Goal: Transaction & Acquisition: Purchase product/service

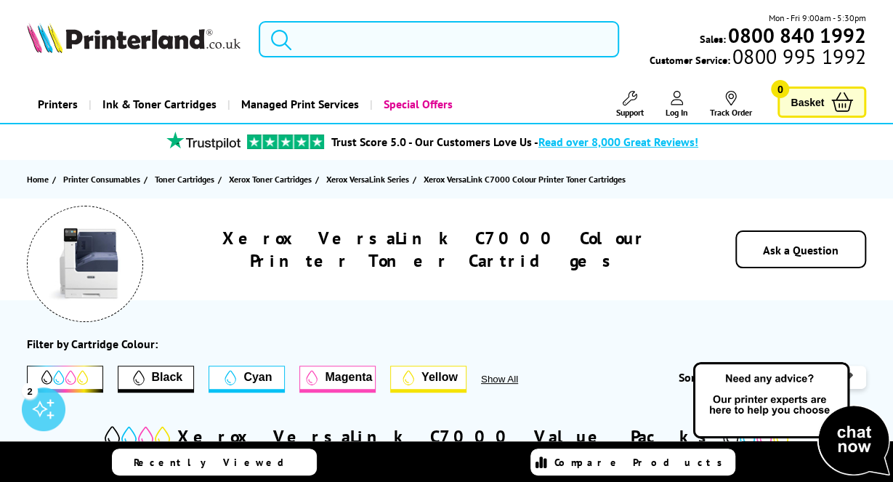
click at [417, 44] on input "search" at bounding box center [439, 39] width 361 height 36
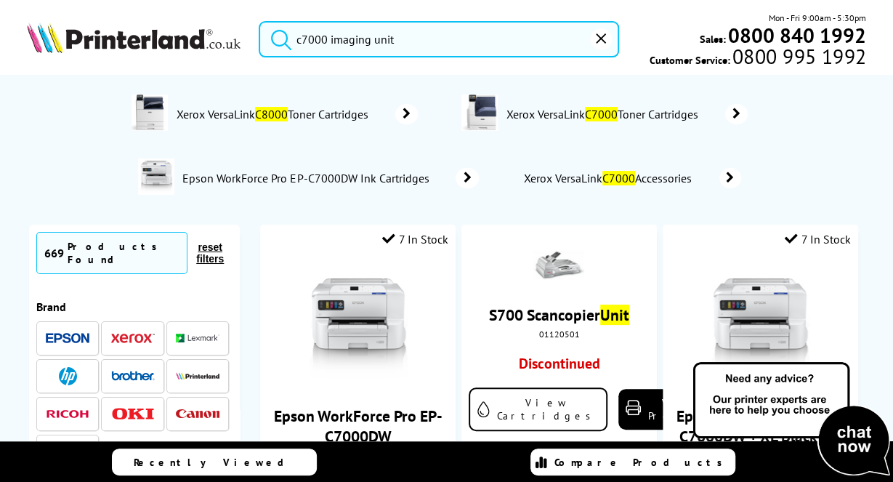
click at [260, 21] on button "submit" at bounding box center [278, 37] width 36 height 32
drag, startPoint x: 395, startPoint y: 41, endPoint x: 329, endPoint y: 36, distance: 67.1
click at [329, 36] on input "c7000 imaging unit" at bounding box center [439, 39] width 361 height 36
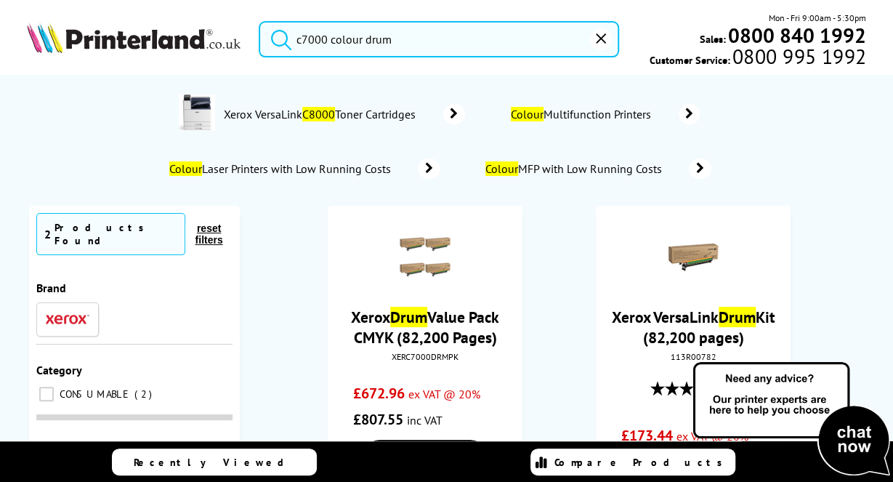
type input "c7000 colour drum"
click at [260, 21] on button "submit" at bounding box center [278, 37] width 36 height 32
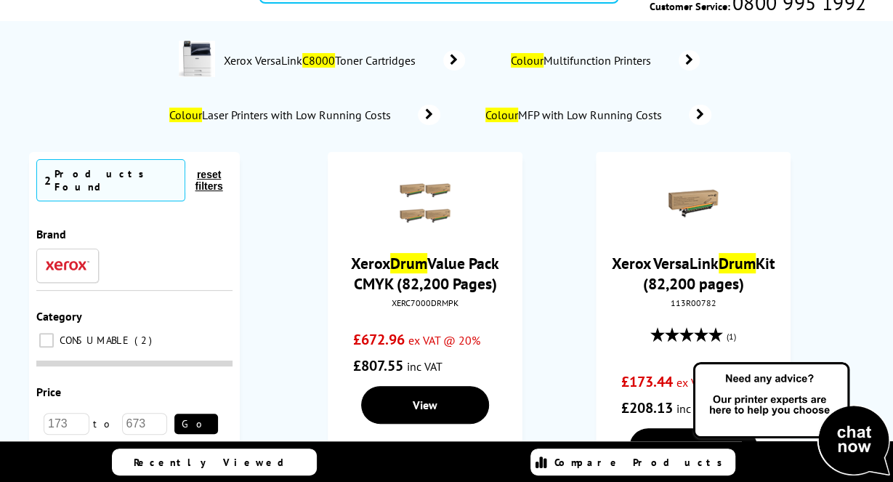
scroll to position [145, 0]
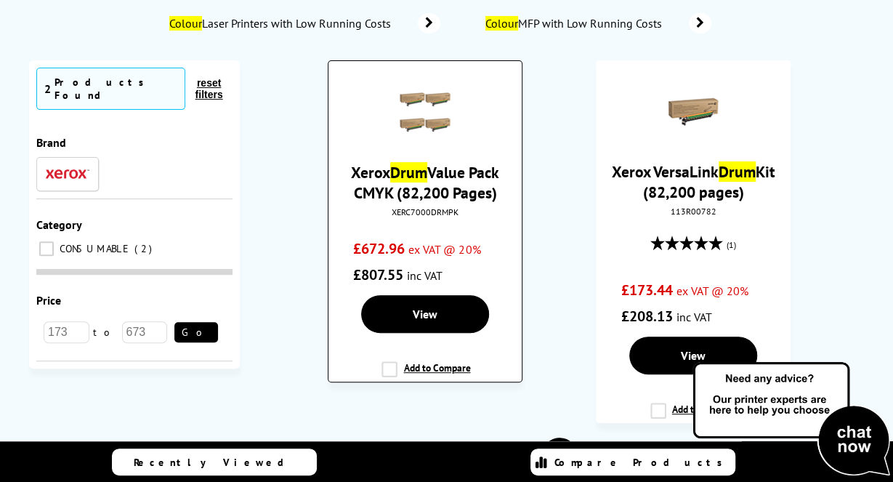
click at [415, 190] on link "Xerox Drum Value Pack CMYK (82,200 Pages)" at bounding box center [425, 182] width 148 height 41
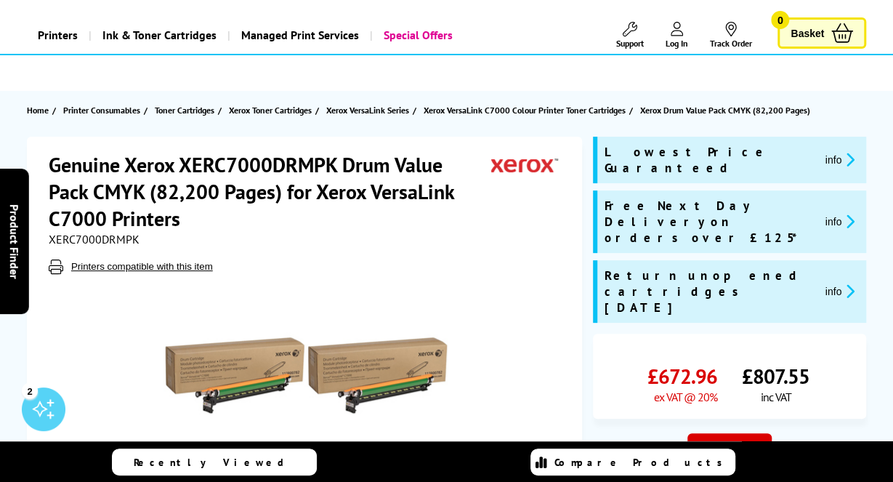
scroll to position [68, 0]
